Goal: Task Accomplishment & Management: Complete application form

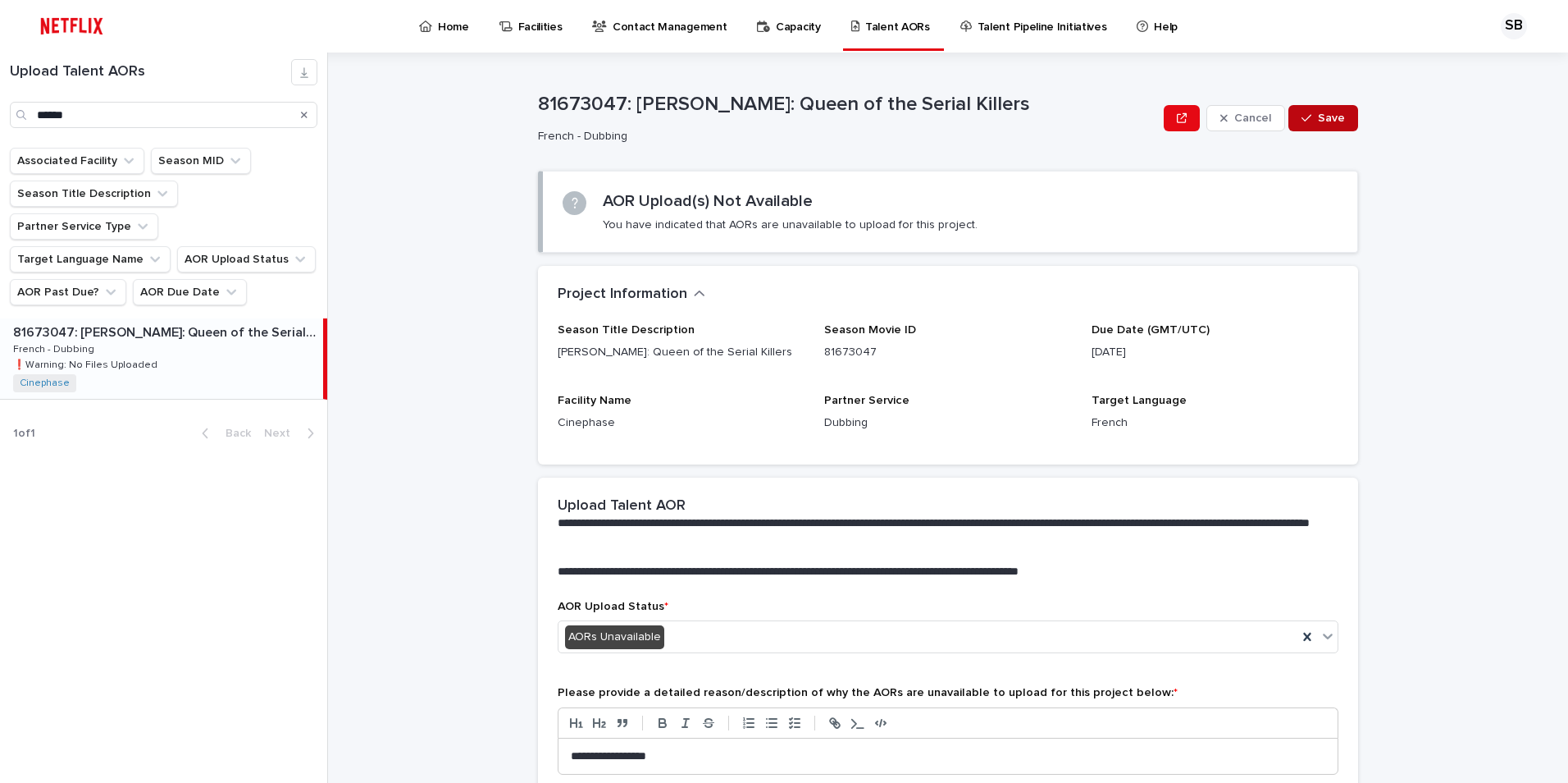
click at [1129, 123] on span "Save" at bounding box center [1331, 118] width 27 height 11
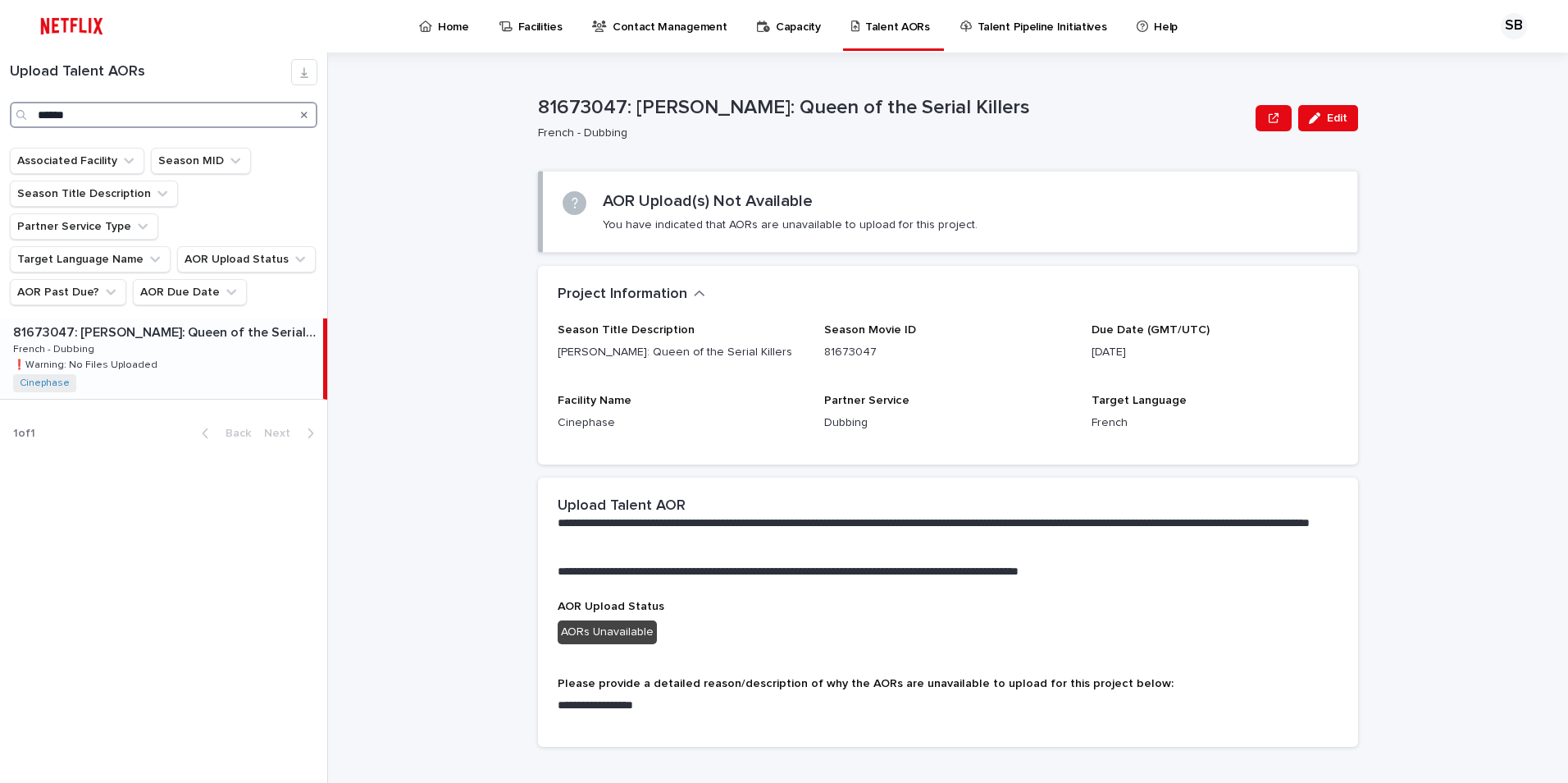
drag, startPoint x: 120, startPoint y: 106, endPoint x: 0, endPoint y: 126, distance: 121.7
click at [0, 126] on div "Upload Talent AORs ******" at bounding box center [164, 93] width 327 height 69
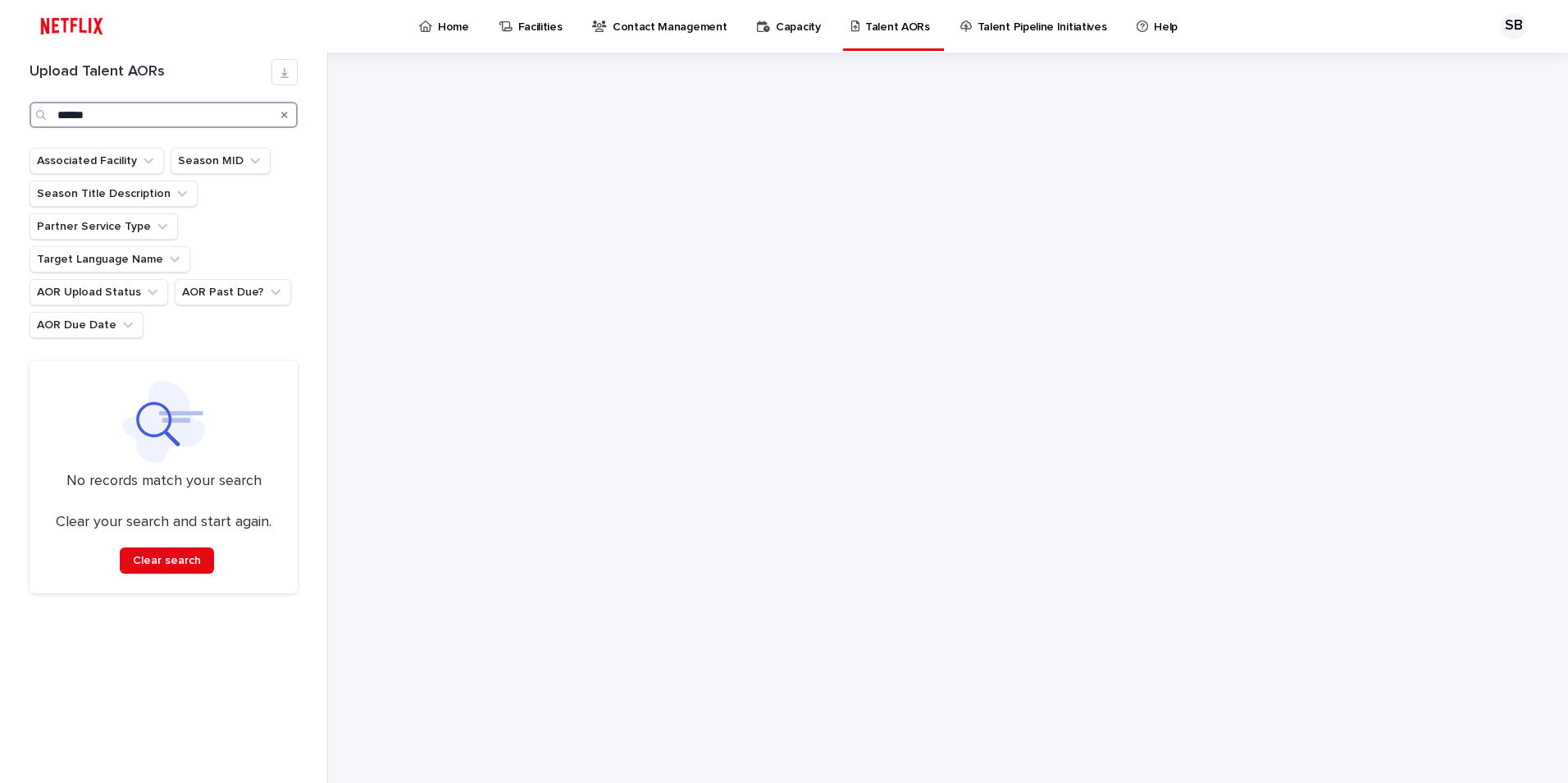
drag, startPoint x: 64, startPoint y: 118, endPoint x: 54, endPoint y: 117, distance: 10.0
click at [54, 117] on div "******" at bounding box center [164, 115] width 268 height 26
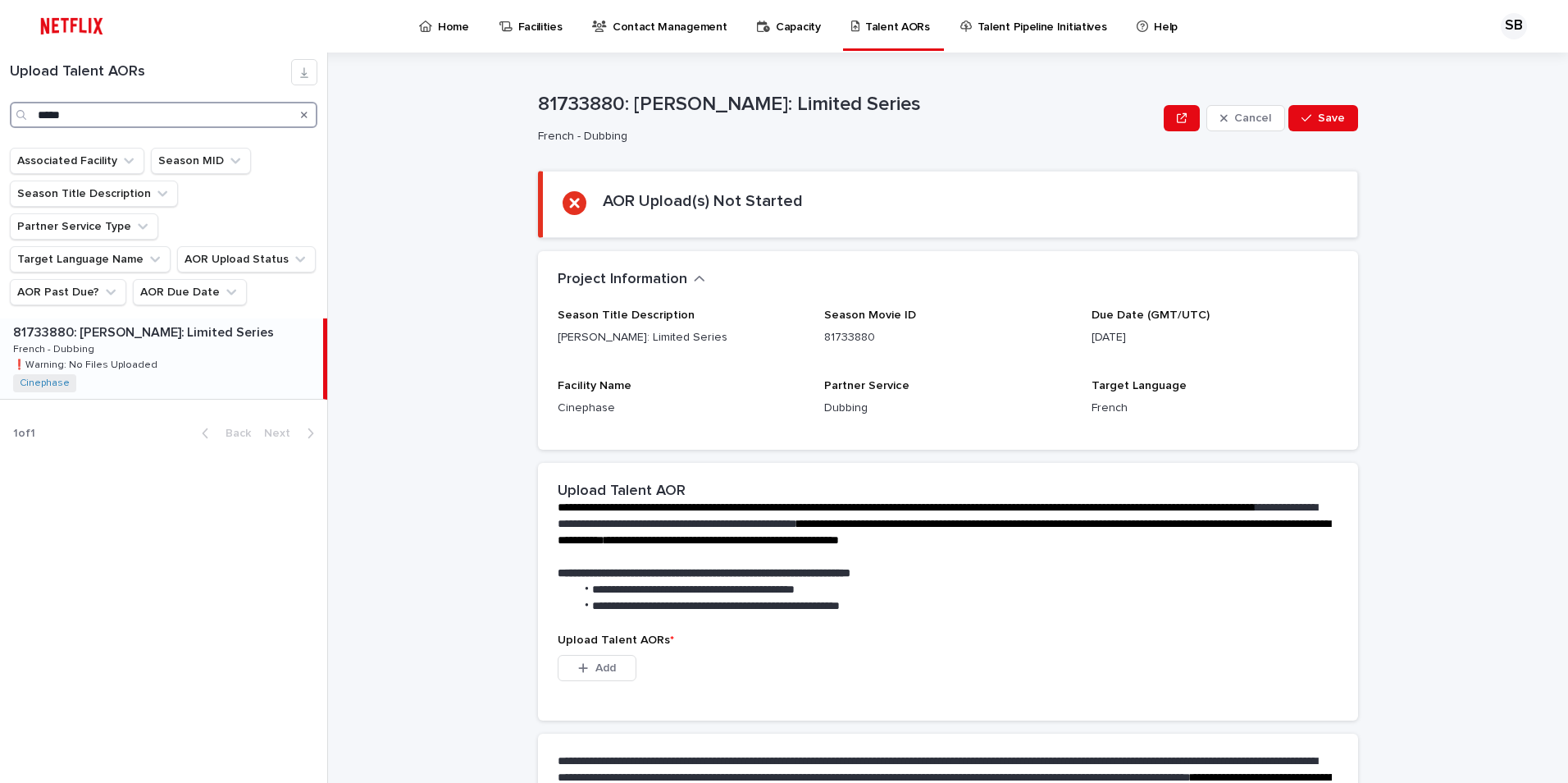
type input "*****"
click at [91, 321] on p "81733880: Ángela: Limited Series" at bounding box center [145, 331] width 264 height 19
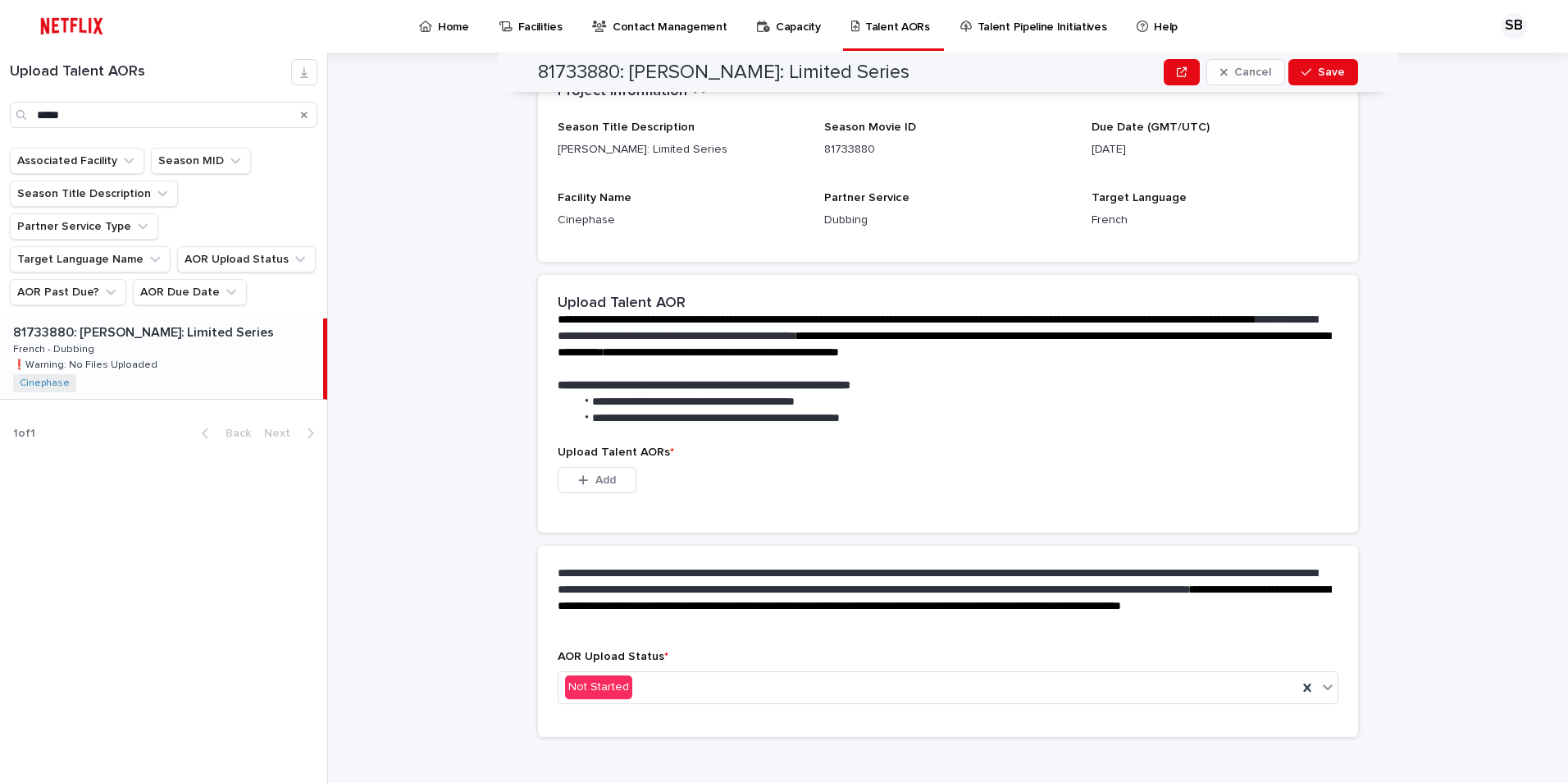
scroll to position [201, 0]
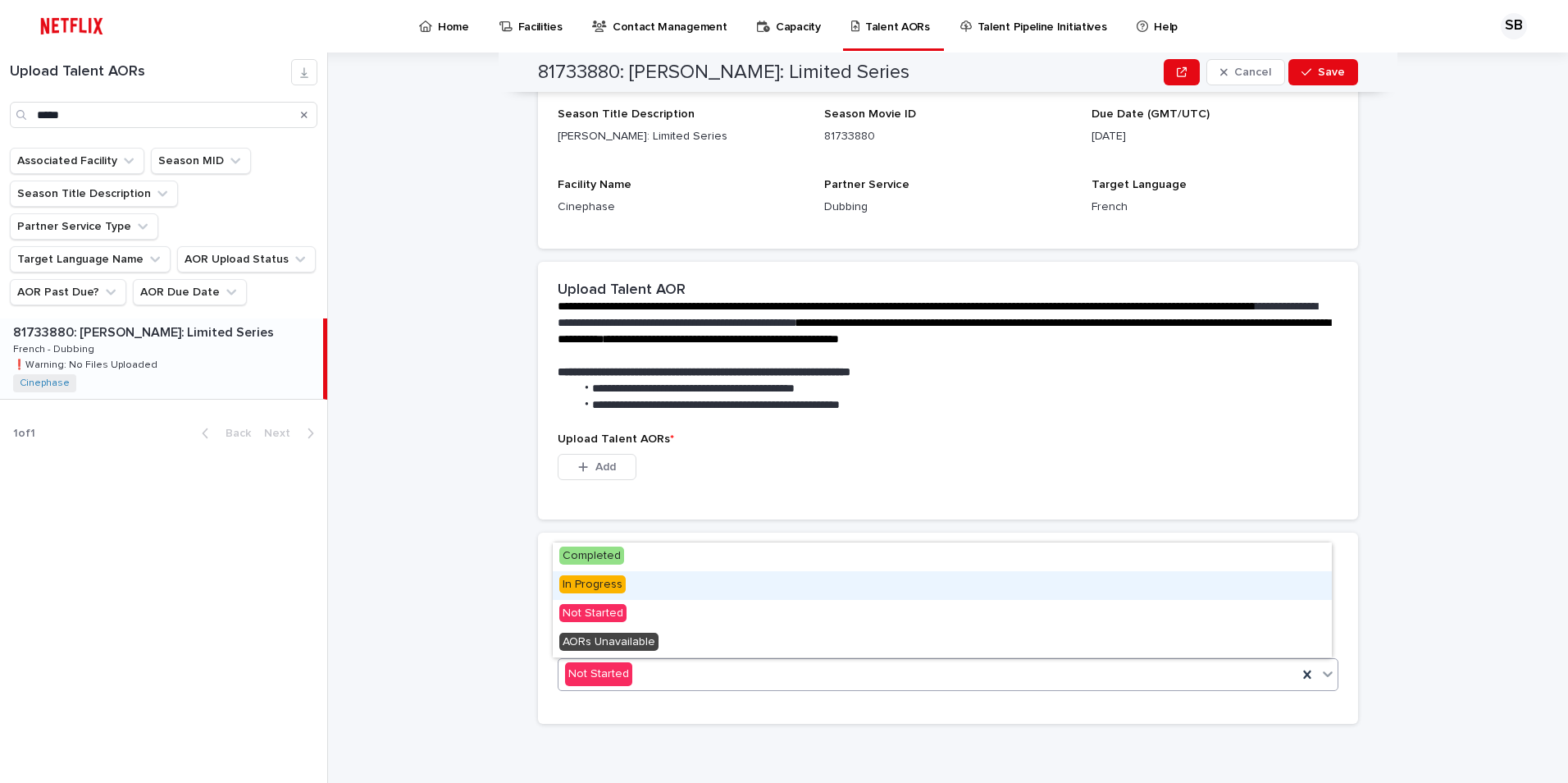
click at [619, 587] on span "In Progress" at bounding box center [592, 584] width 66 height 18
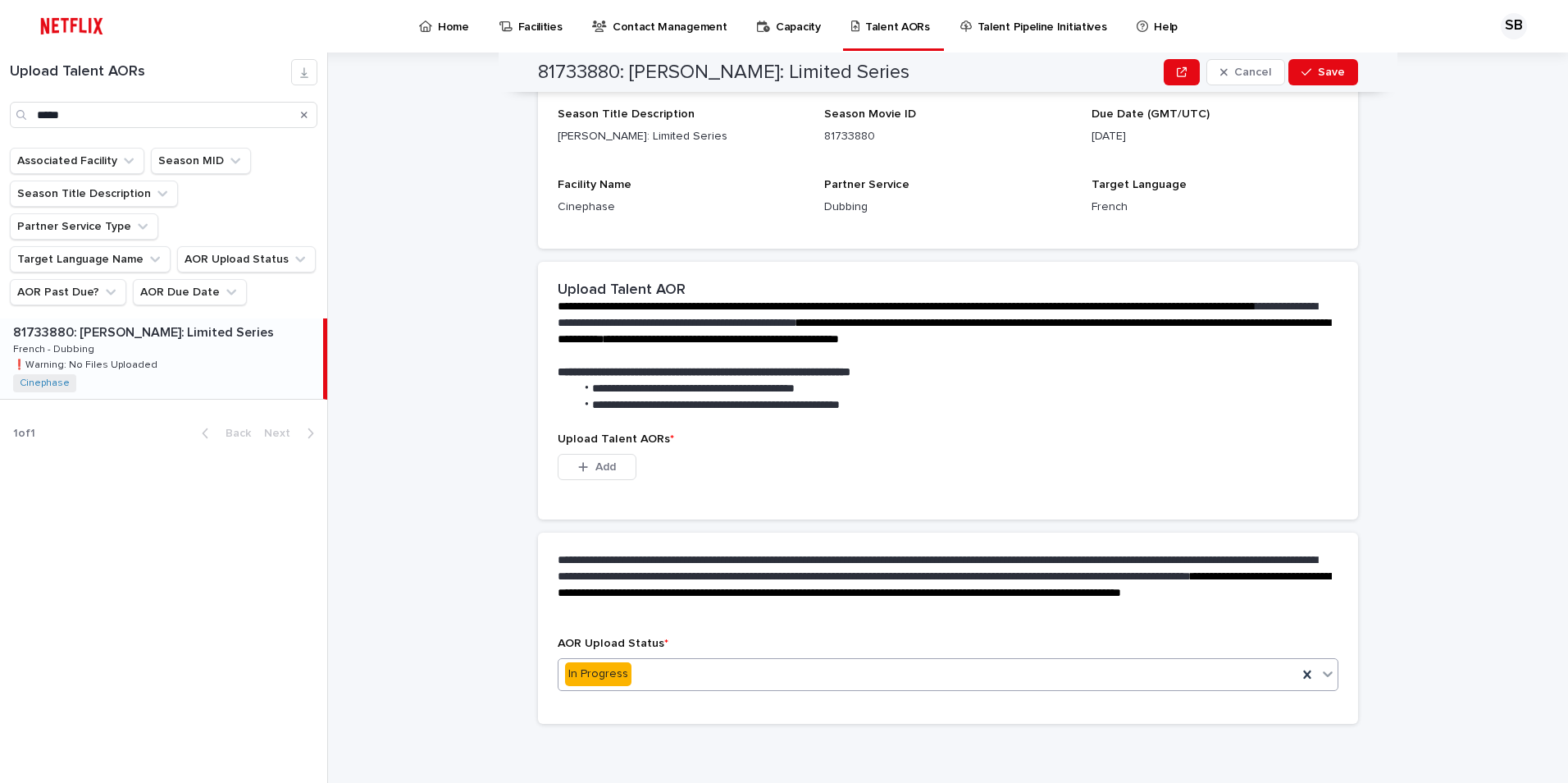
scroll to position [120, 0]
click at [636, 674] on div "In Progress" at bounding box center [927, 673] width 739 height 27
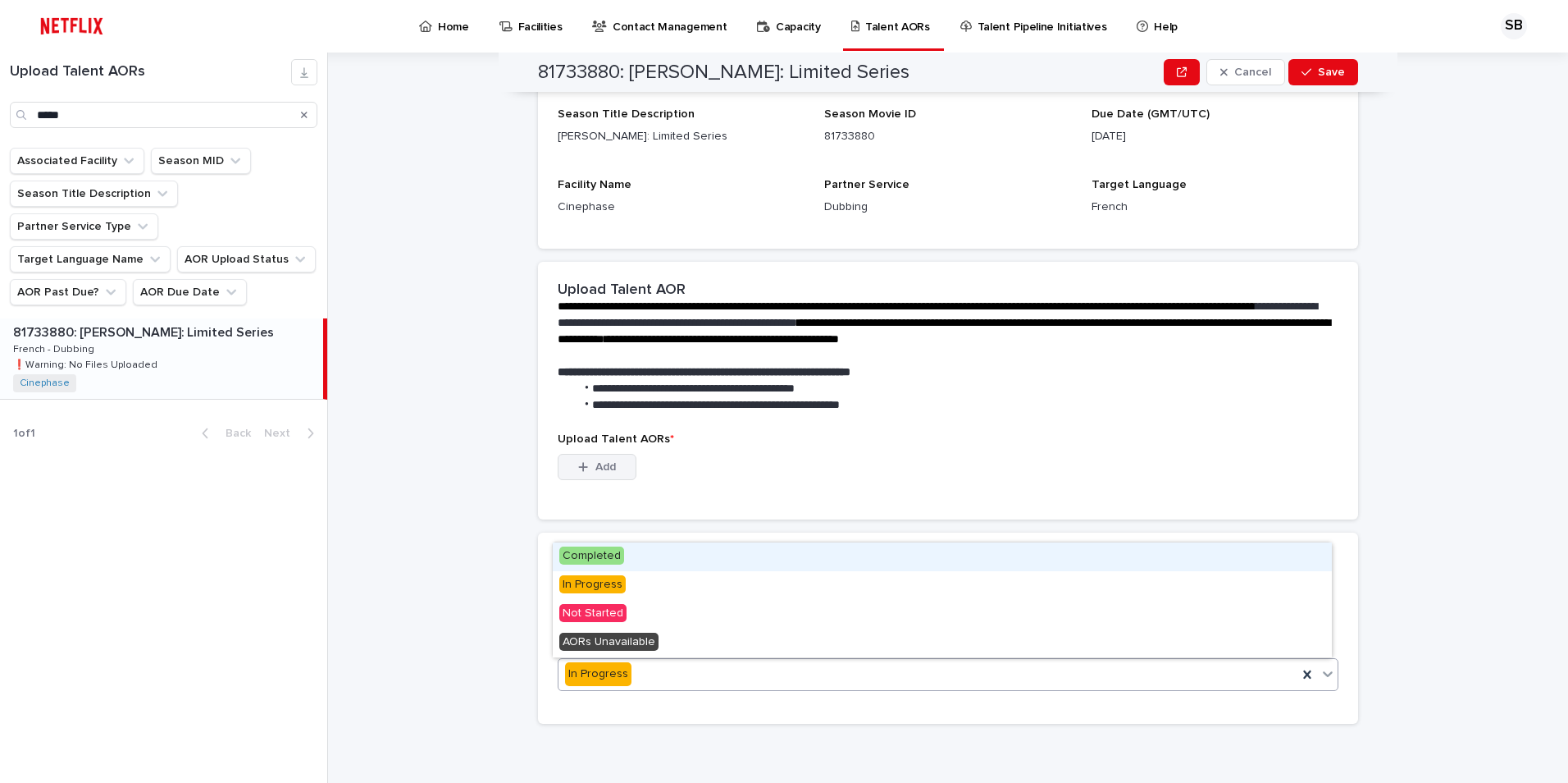
click at [596, 461] on span "Add" at bounding box center [606, 466] width 21 height 11
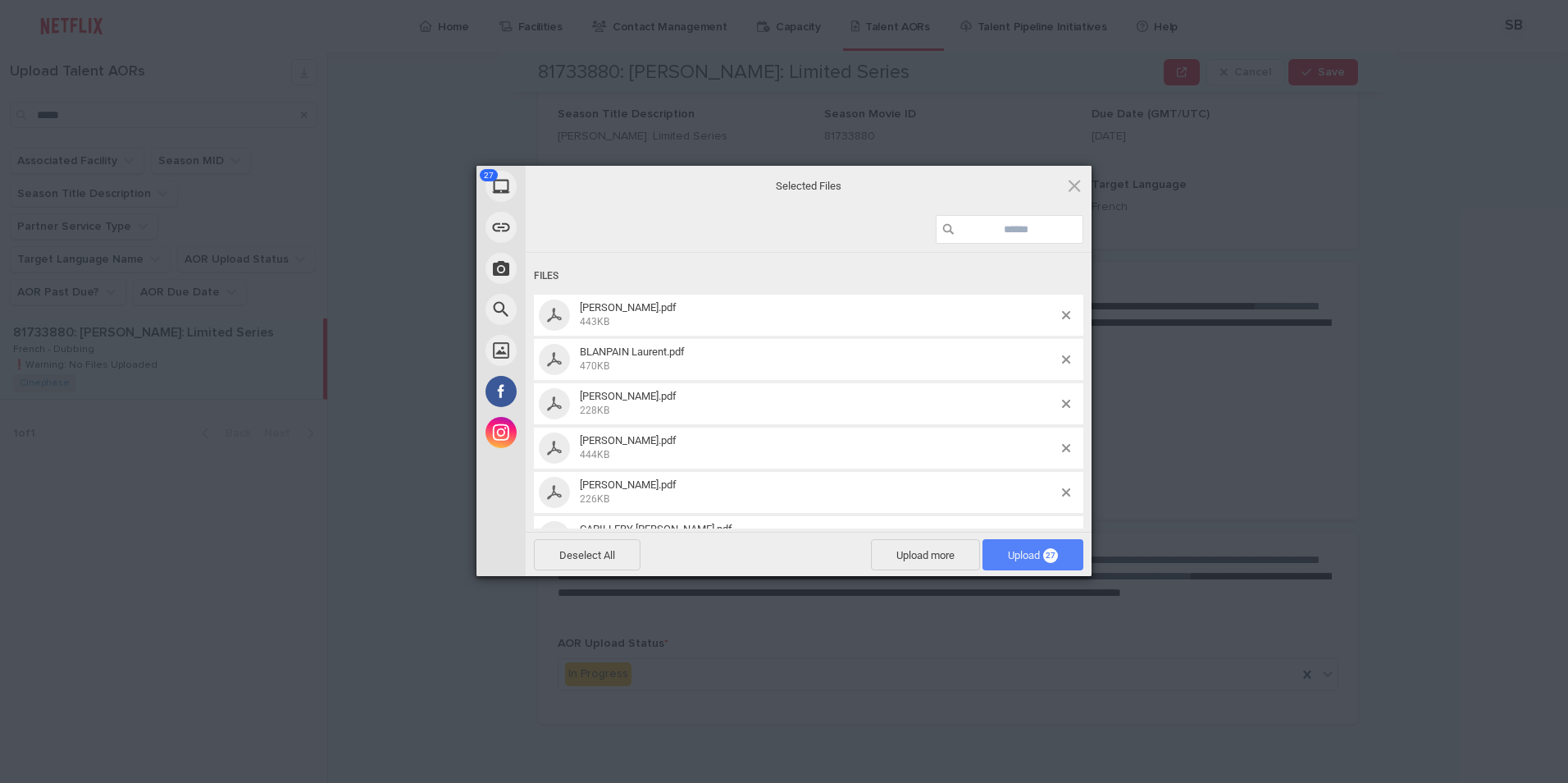
click at [1036, 558] on span "Upload 27" at bounding box center [1033, 555] width 50 height 12
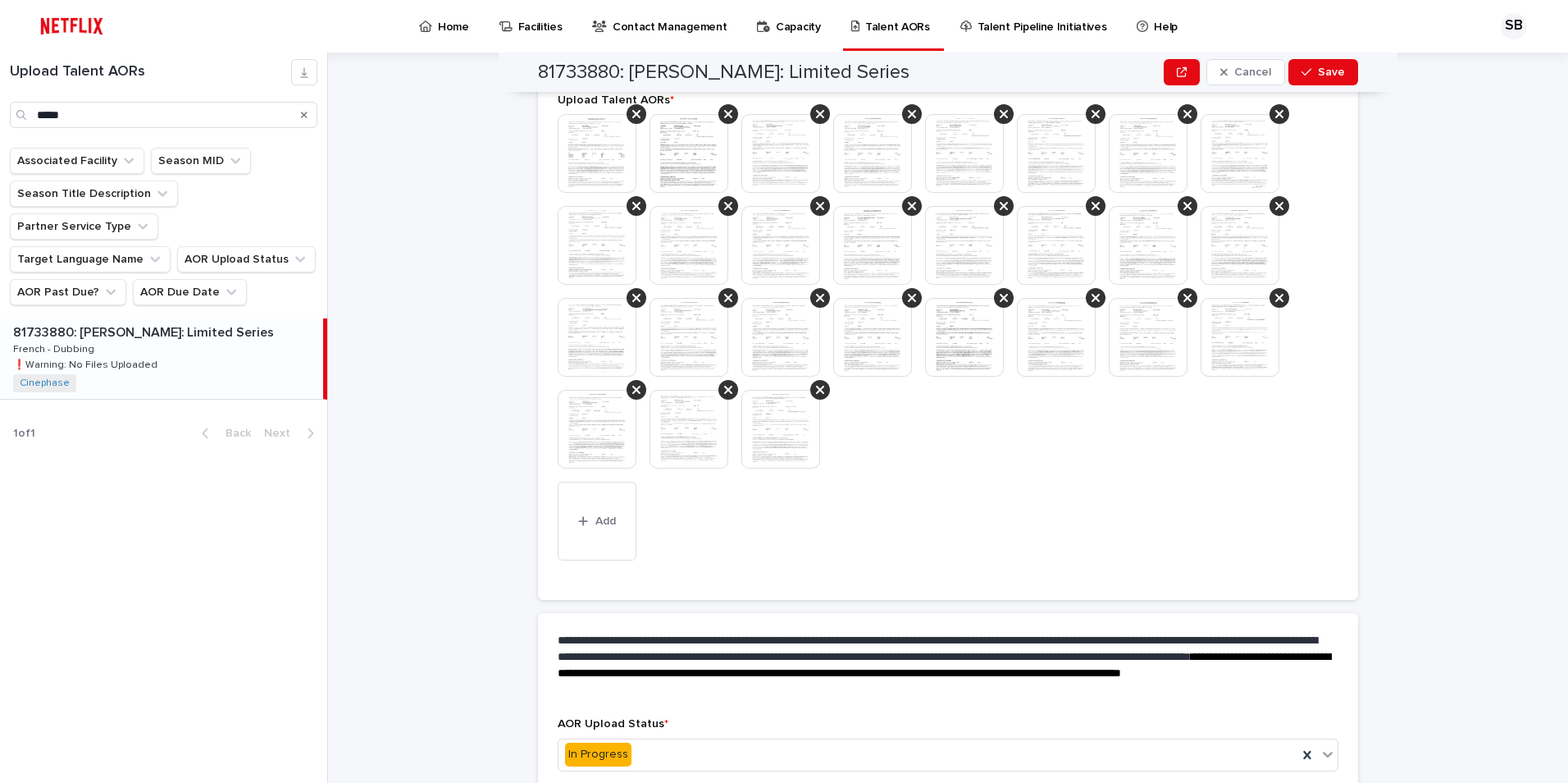
scroll to position [636, 0]
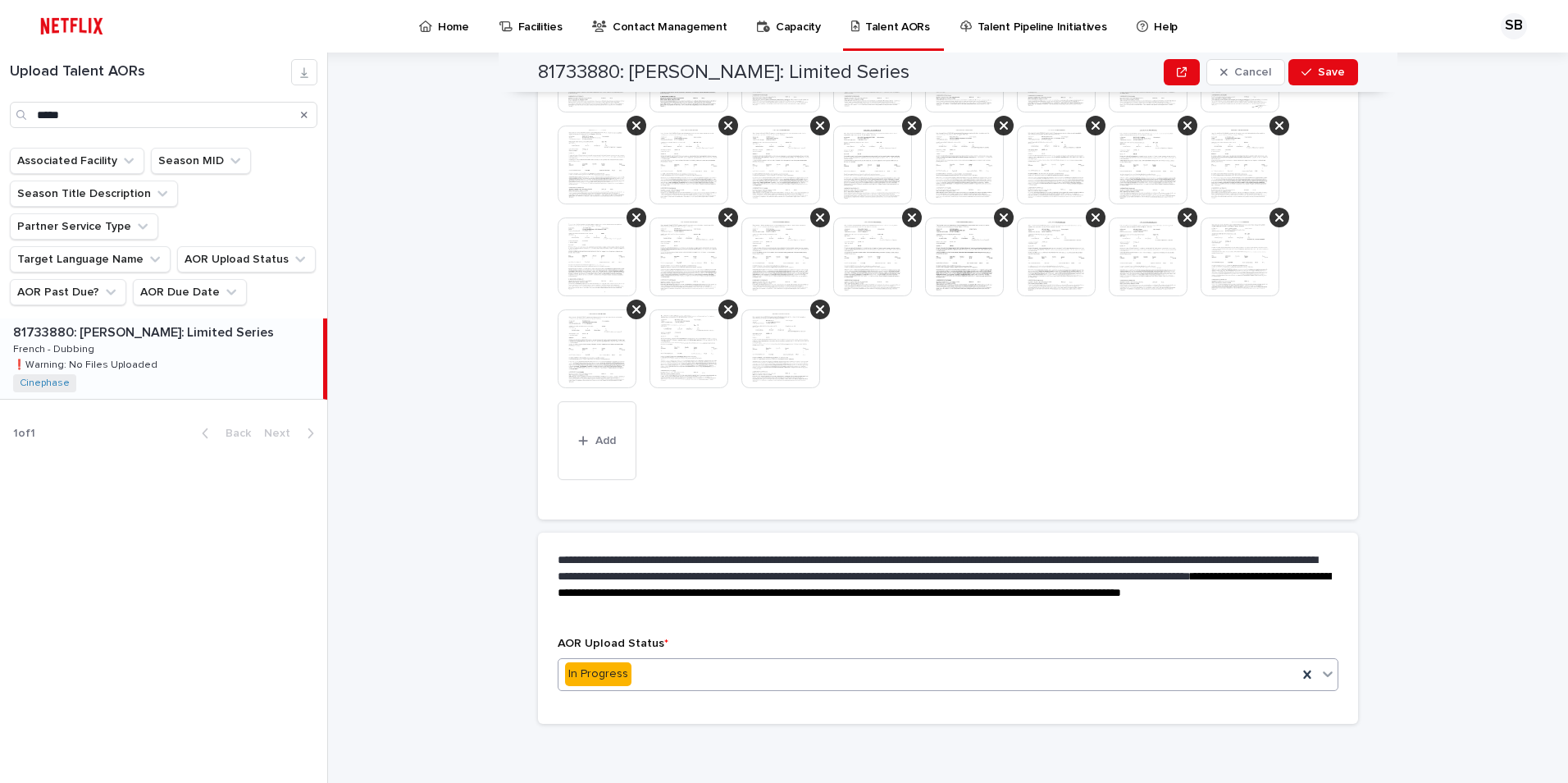
click at [651, 671] on div "In Progress" at bounding box center [927, 673] width 739 height 27
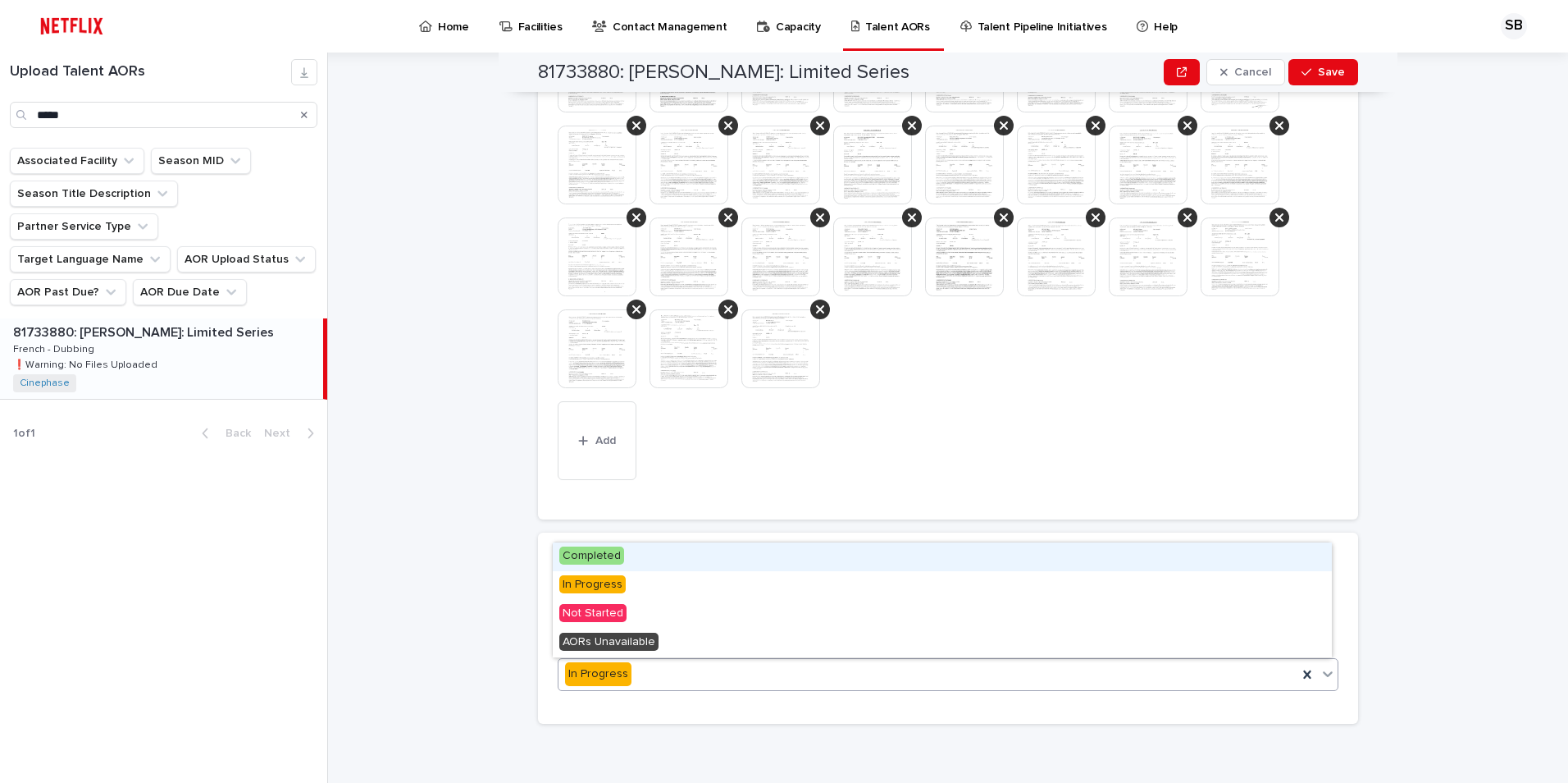
click at [591, 562] on span "Completed" at bounding box center [591, 555] width 64 height 18
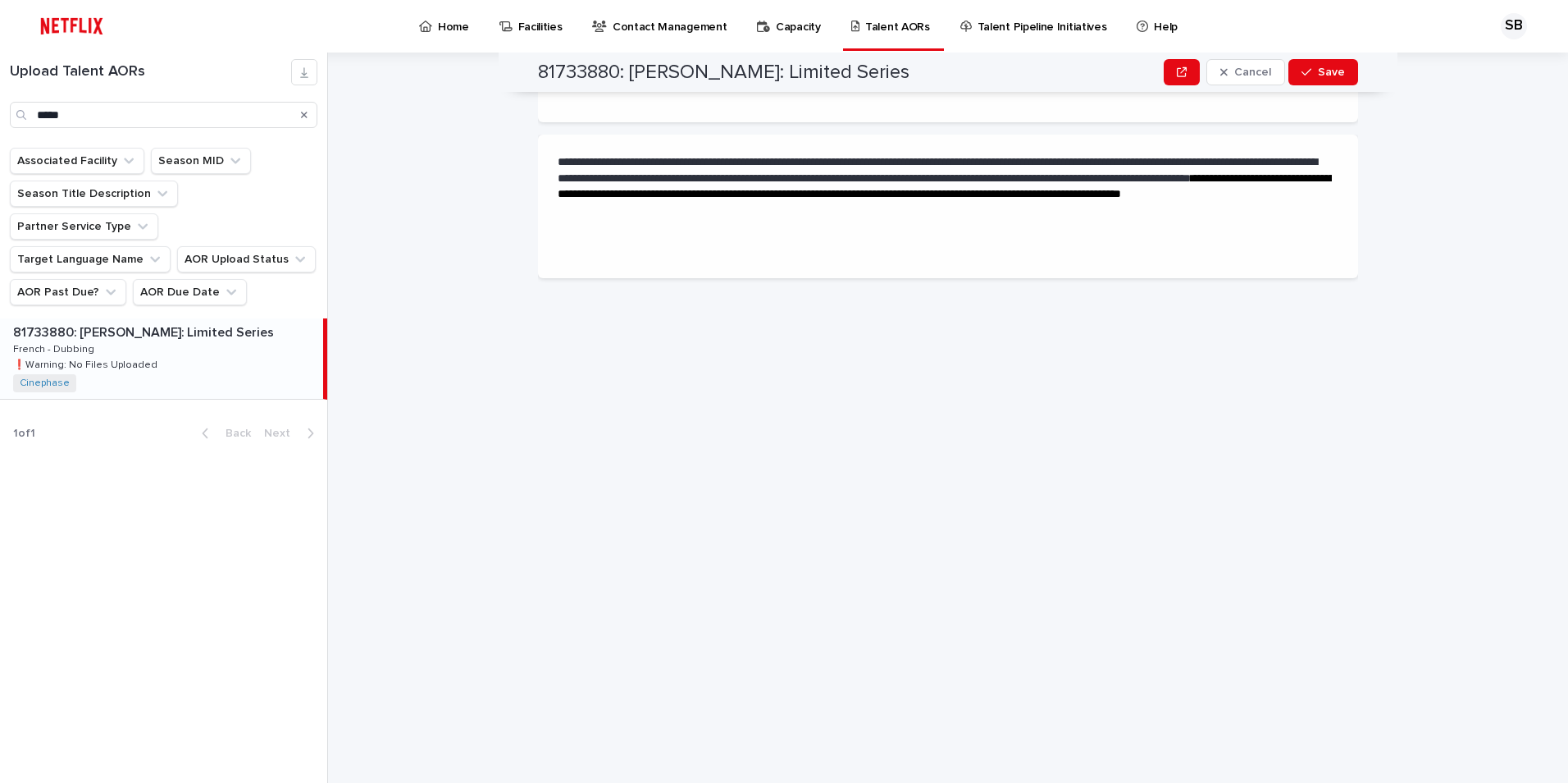
scroll to position [0, 0]
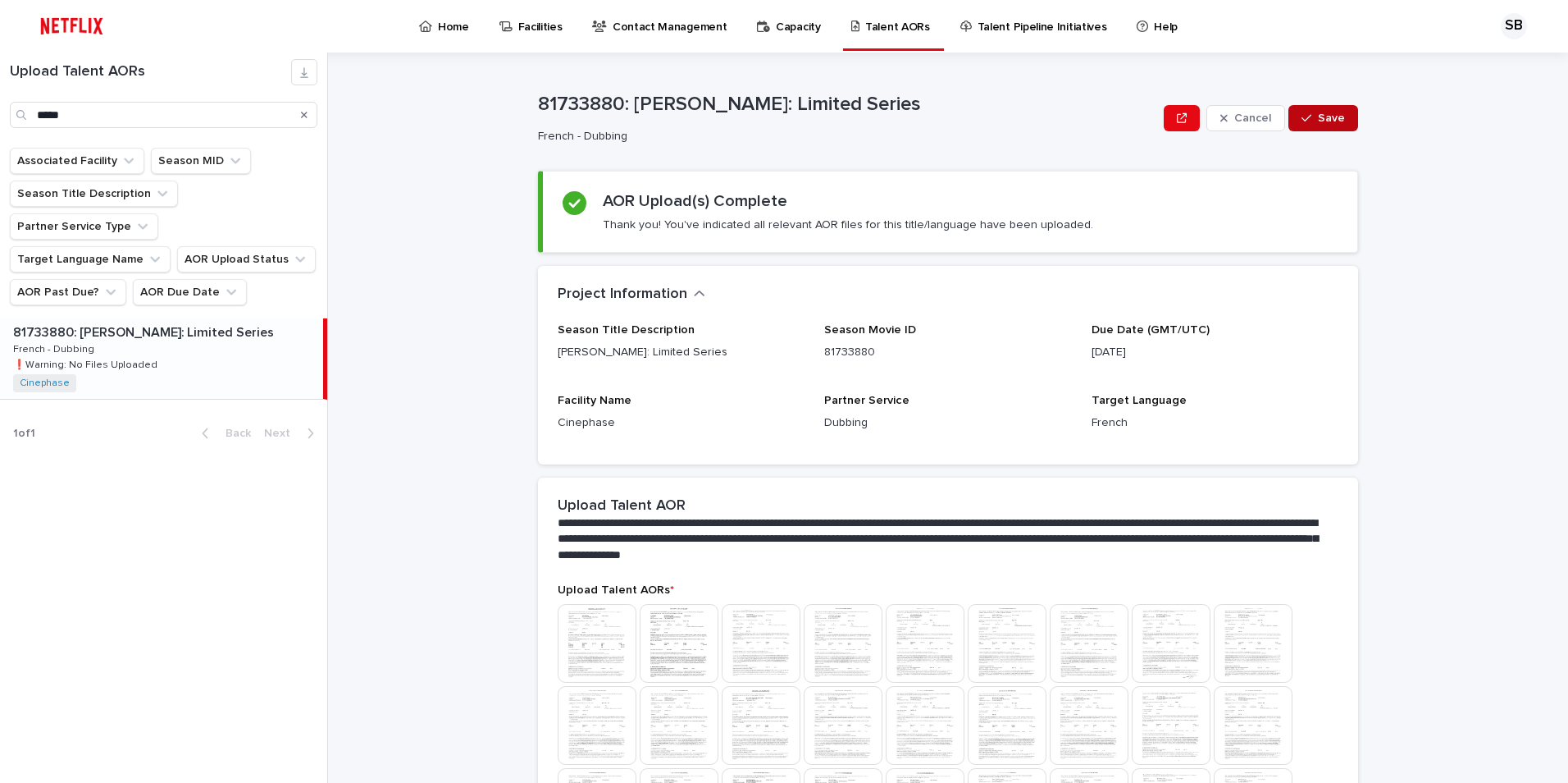
click at [1129, 111] on button "Save" at bounding box center [1323, 118] width 70 height 26
